Goal: Task Accomplishment & Management: Manage account settings

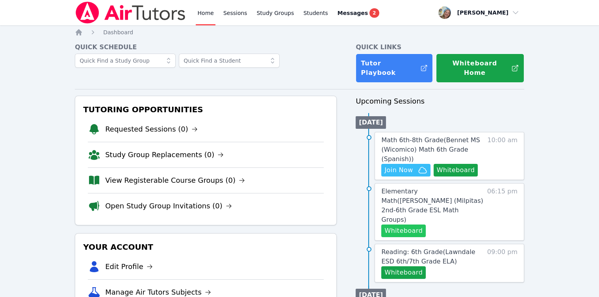
click at [410, 225] on button "Whiteboard" at bounding box center [403, 231] width 45 height 13
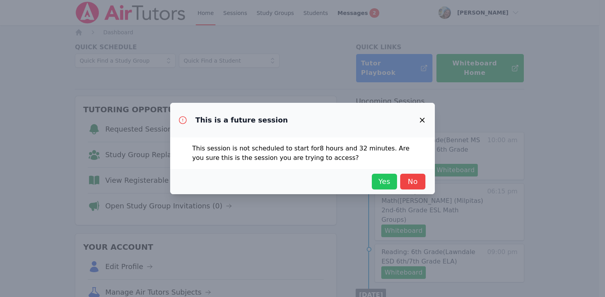
click at [385, 187] on span "Yes" at bounding box center [384, 181] width 17 height 11
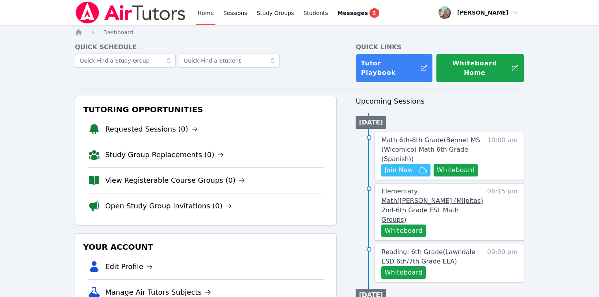
click at [392, 188] on span "Elementary Math ( [PERSON_NAME] (Milpitas) 2nd-6th Grade ESL Math Groups )" at bounding box center [432, 206] width 102 height 36
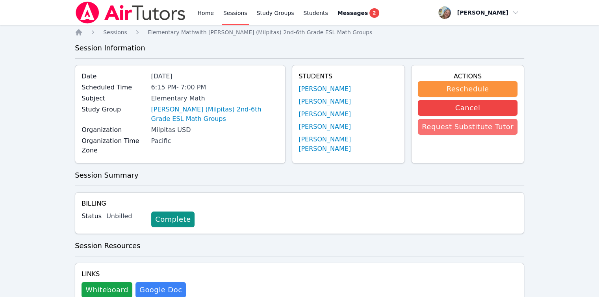
click at [444, 130] on button "Request Substitute Tutor" at bounding box center [468, 127] width 100 height 16
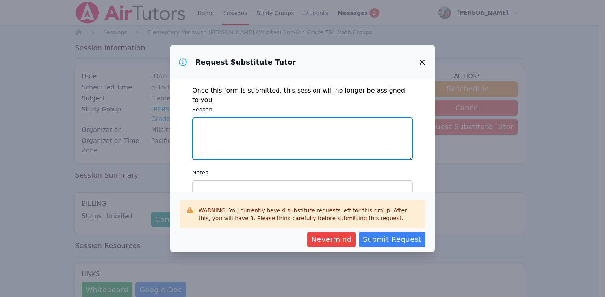
click at [357, 142] on textarea "Reason" at bounding box center [302, 138] width 221 height 43
type textarea "family matter"
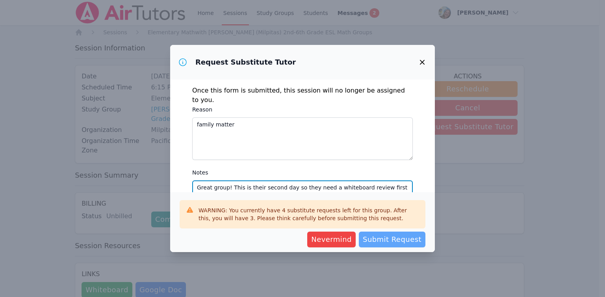
type textarea "Great group! This is their second day so they need a whiteboard review first as…"
click at [399, 239] on span "Submit Request" at bounding box center [392, 239] width 59 height 11
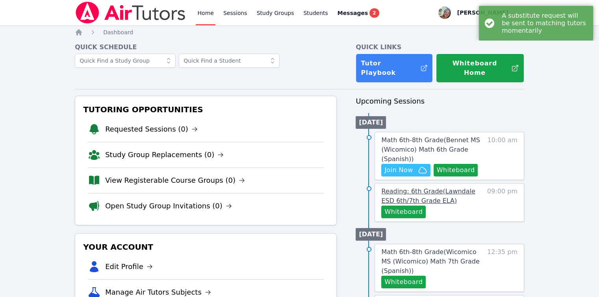
click at [412, 188] on span "Reading: 6th Grade ( Lawndale ESD 6th/7th Grade ELA )" at bounding box center [428, 196] width 94 height 17
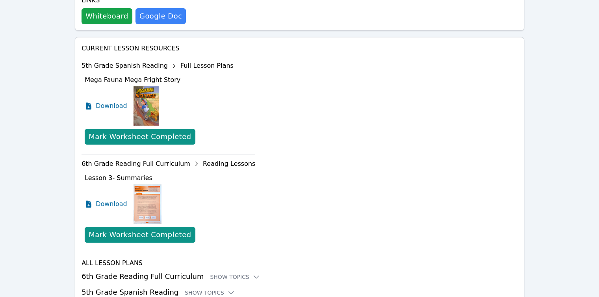
scroll to position [291, 0]
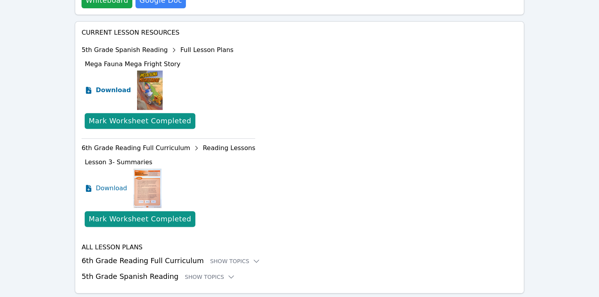
click at [105, 85] on span "Download" at bounding box center [113, 89] width 35 height 9
click at [567, 174] on div "Home Sessions Study Groups Students Messages 2 Open user menu [PERSON_NAME] Ope…" at bounding box center [299, 14] width 599 height 610
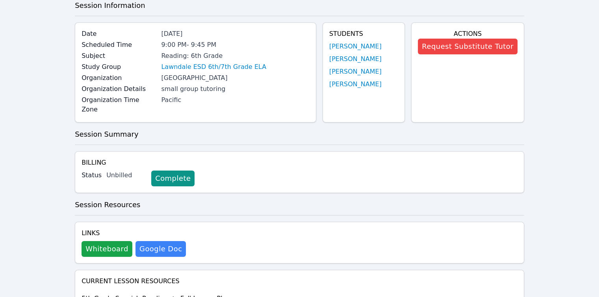
scroll to position [0, 0]
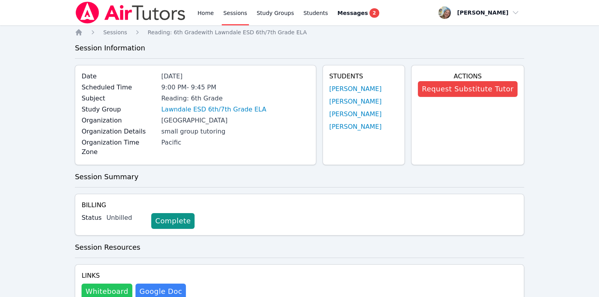
click at [113, 284] on button "Whiteboard" at bounding box center [107, 292] width 51 height 16
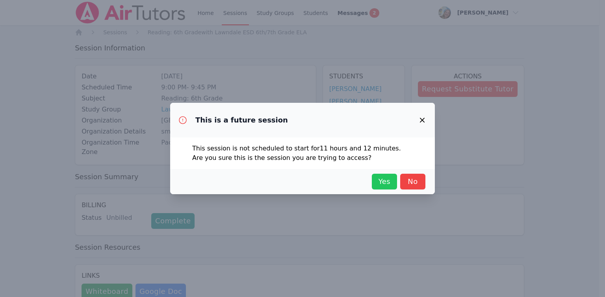
click at [394, 184] on button "Yes" at bounding box center [384, 182] width 25 height 16
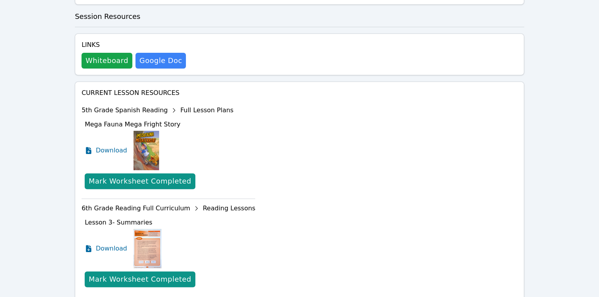
scroll to position [260, 0]
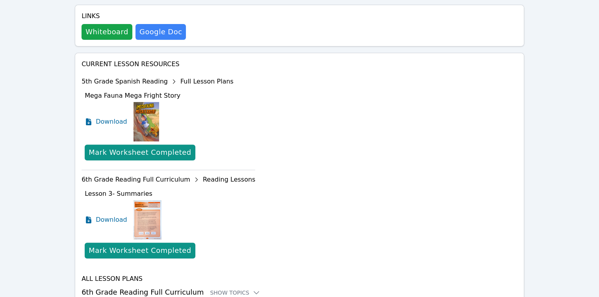
click at [186, 75] on div "5th Grade Spanish Reading Full Lesson Plans" at bounding box center [169, 81] width 174 height 13
click at [134, 92] on span "Mega Fauna Mega Fright Story" at bounding box center [133, 95] width 96 height 7
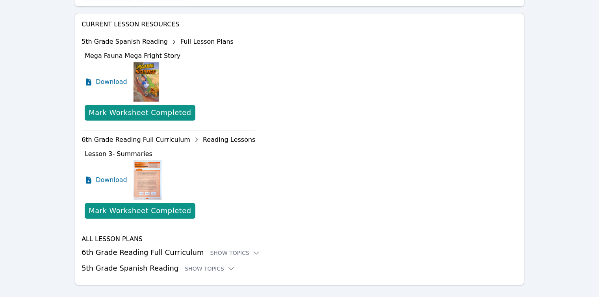
scroll to position [303, 0]
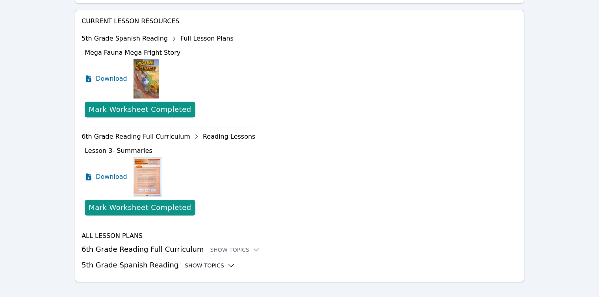
click at [211, 262] on div "Show Topics" at bounding box center [210, 266] width 50 height 8
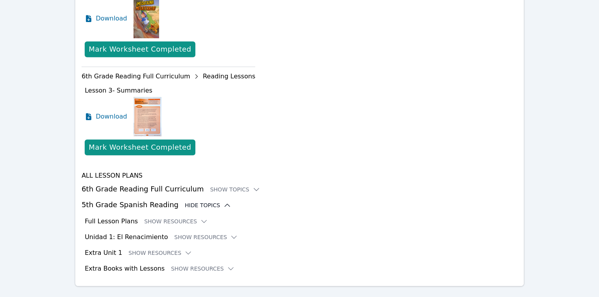
scroll to position [367, 0]
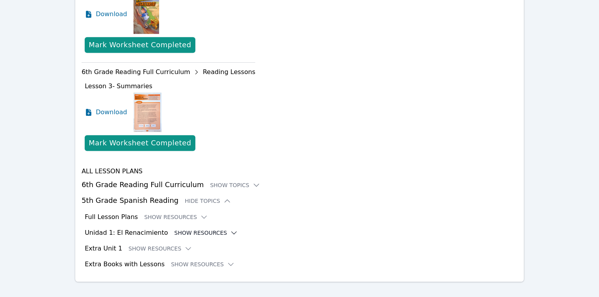
click at [213, 229] on button "Show Resources" at bounding box center [206, 233] width 64 height 8
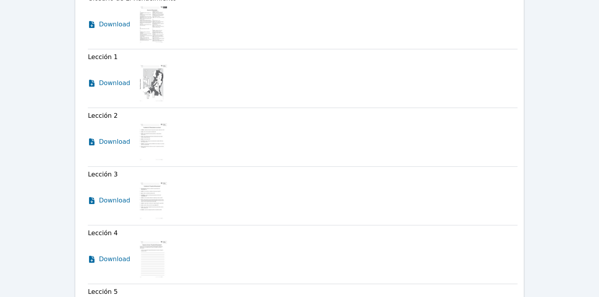
scroll to position [619, 0]
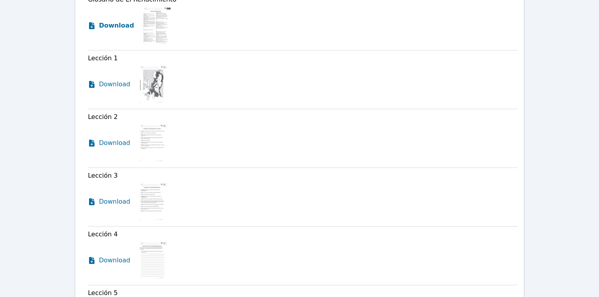
click at [117, 21] on span "Download" at bounding box center [116, 25] width 35 height 9
click at [118, 80] on span "Download" at bounding box center [116, 84] width 35 height 9
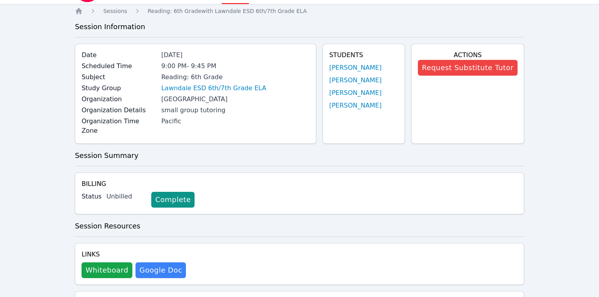
scroll to position [0, 0]
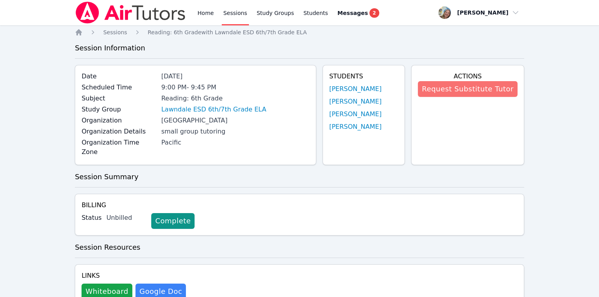
click at [472, 89] on button "Request Substitute Tutor" at bounding box center [468, 89] width 100 height 16
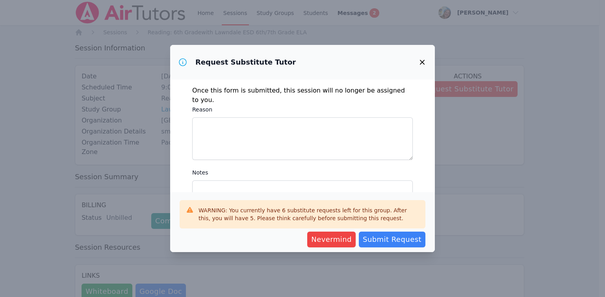
click at [303, 154] on div "Once this form is submitted, this session will no longer be assigned to you. Re…" at bounding box center [302, 136] width 265 height 113
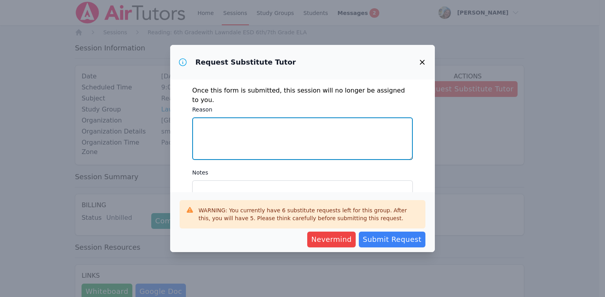
click at [281, 119] on textarea "Reason" at bounding box center [302, 138] width 221 height 43
type textarea "family matter"
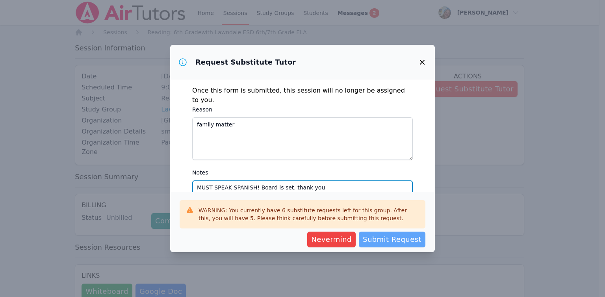
type textarea "MUST SPEAK SPANISH! Board is set. thank you"
click at [410, 240] on span "Submit Request" at bounding box center [392, 239] width 59 height 11
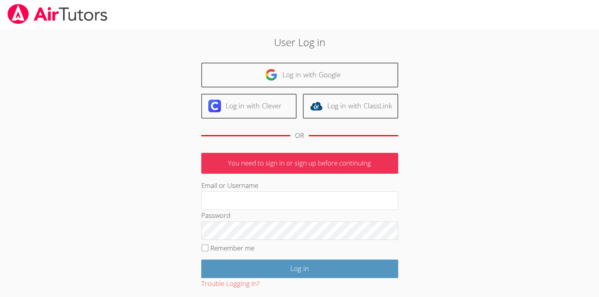
click at [236, 189] on div "Email or Username" at bounding box center [299, 195] width 197 height 30
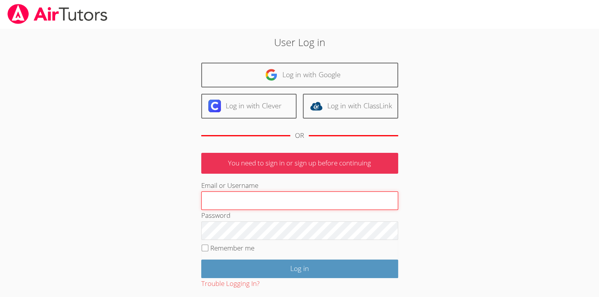
click at [245, 197] on input "Email or Username" at bounding box center [299, 200] width 197 height 19
type input "Skonickisarah@gmail.com"
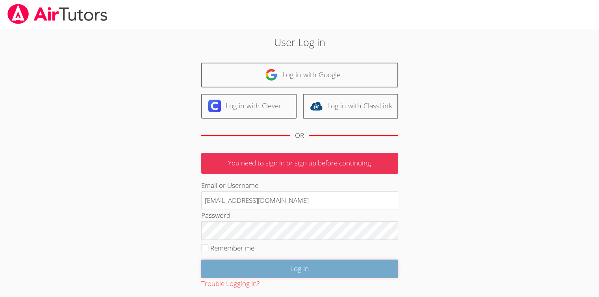
click at [320, 262] on input "Log in" at bounding box center [299, 269] width 197 height 19
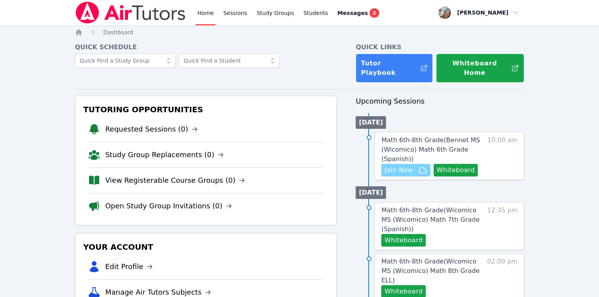
click at [391, 165] on span "Join Now" at bounding box center [399, 169] width 28 height 9
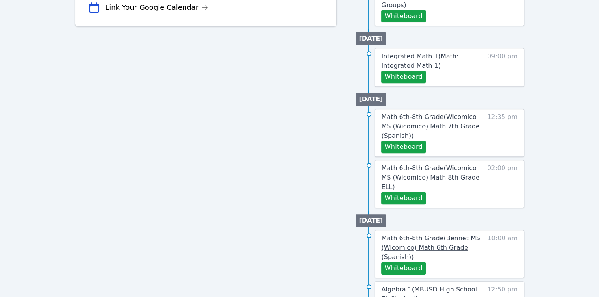
scroll to position [355, 0]
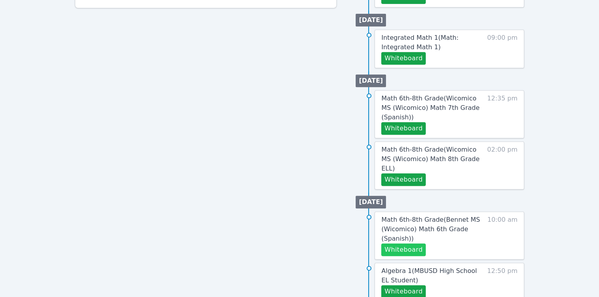
click at [413, 243] on button "Whiteboard" at bounding box center [403, 249] width 45 height 13
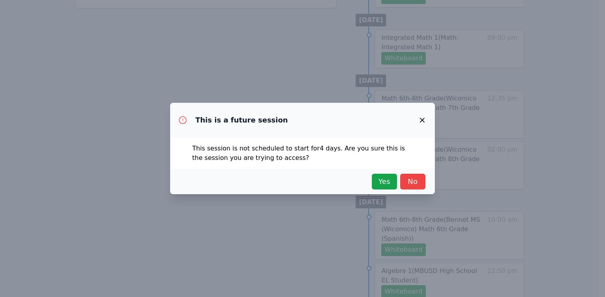
click at [370, 184] on div "Yes No" at bounding box center [303, 182] width 246 height 16
click at [385, 184] on span "Yes" at bounding box center [384, 181] width 17 height 11
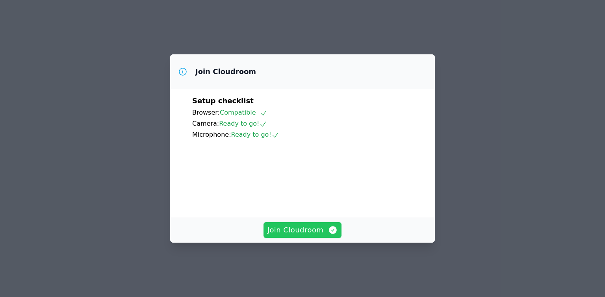
click at [324, 236] on span "Join Cloudroom" at bounding box center [303, 230] width 71 height 11
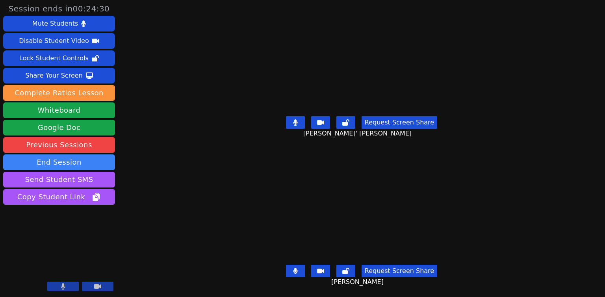
click at [297, 265] on button at bounding box center [295, 271] width 19 height 13
click at [298, 268] on icon at bounding box center [296, 271] width 8 height 6
click at [297, 262] on div "Request Screen Share Mario Arriaga Perez" at bounding box center [361, 278] width 263 height 32
click at [301, 268] on button at bounding box center [295, 271] width 19 height 13
click at [299, 268] on button at bounding box center [295, 271] width 19 height 13
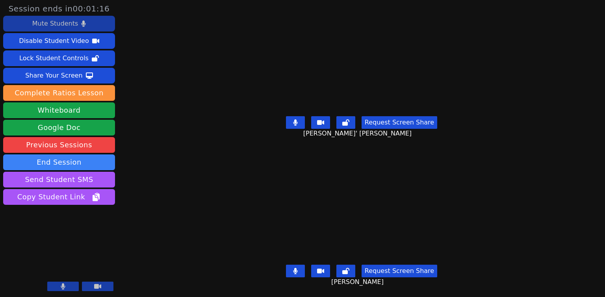
click at [67, 25] on div "Mute Students" at bounding box center [55, 23] width 46 height 13
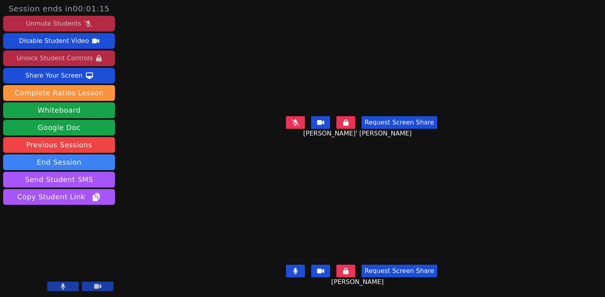
click at [72, 62] on div "Unlock Student Controls" at bounding box center [55, 58] width 76 height 13
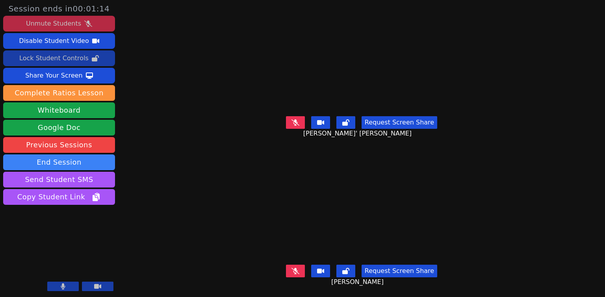
click at [72, 61] on div "Lock Student Controls" at bounding box center [53, 58] width 69 height 13
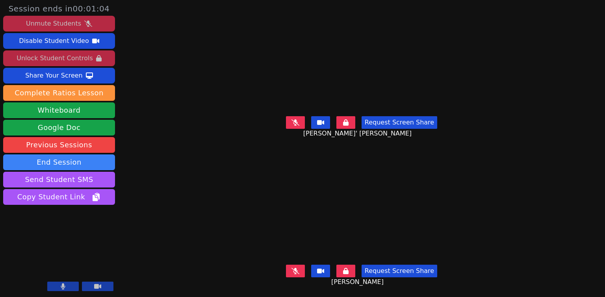
click at [73, 289] on button at bounding box center [63, 286] width 32 height 9
